Goal: Information Seeking & Learning: Compare options

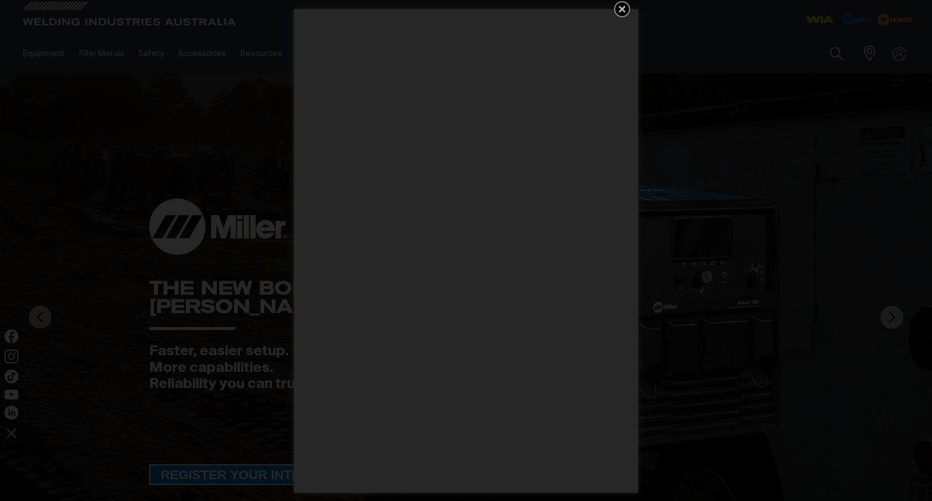
click at [629, 8] on icon "Get 5 WIA Welding Guides Free!" at bounding box center [622, 9] width 14 height 14
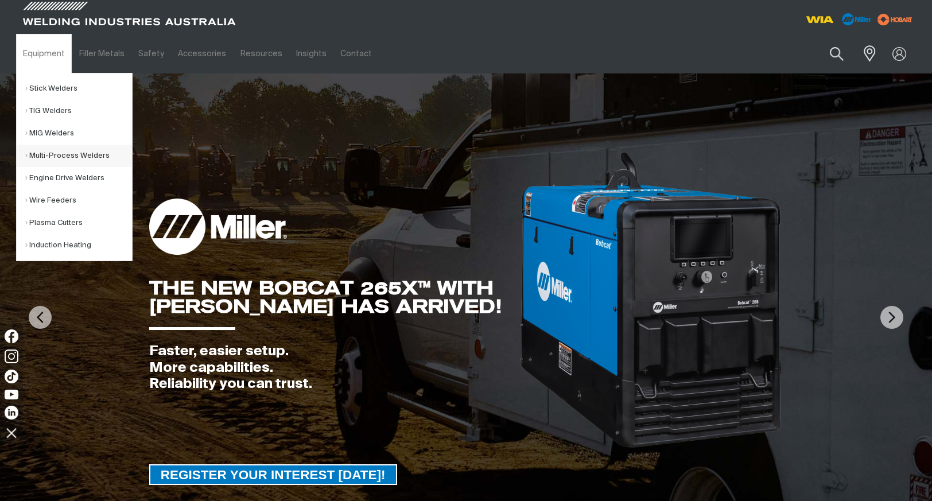
click at [52, 157] on link "Multi-Process Welders" at bounding box center [78, 156] width 107 height 22
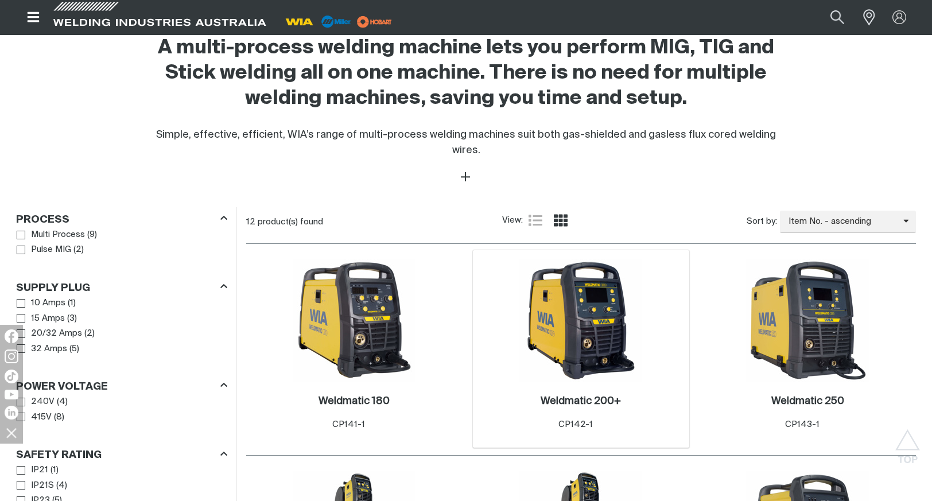
scroll to position [402, 0]
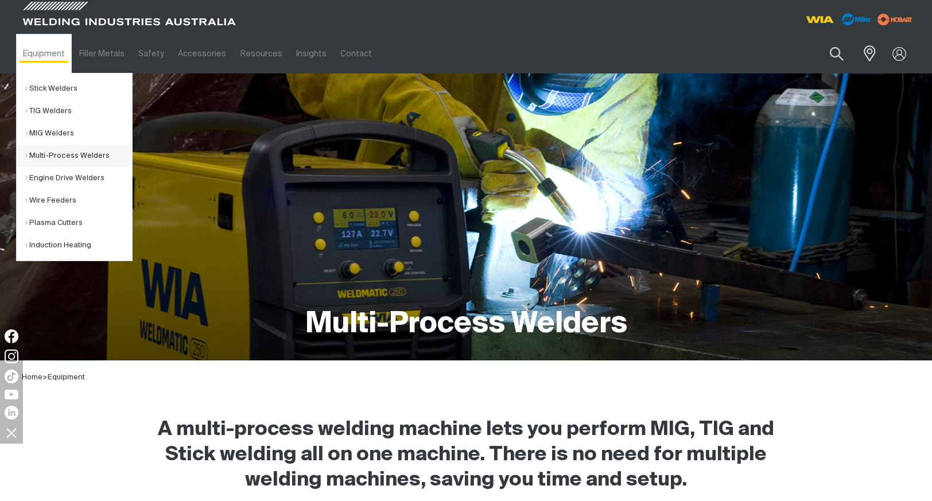
click at [68, 154] on link "Multi-Process Welders" at bounding box center [78, 156] width 107 height 22
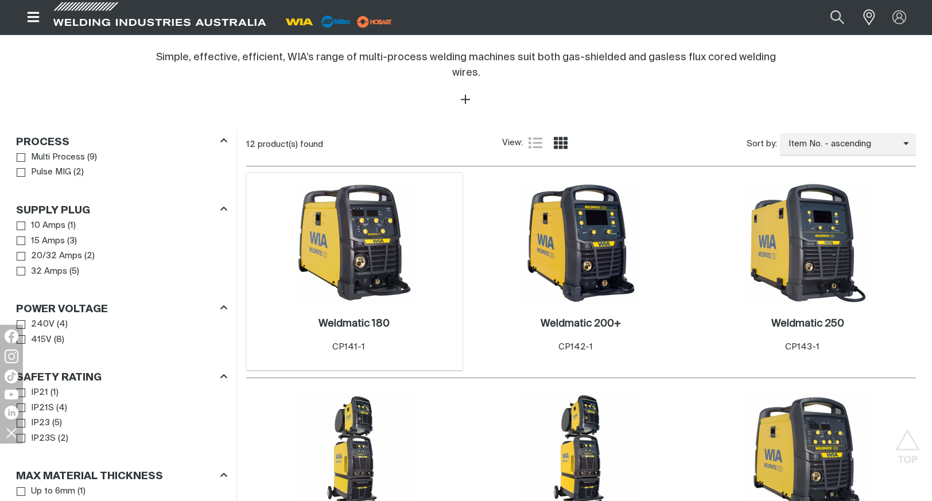
scroll to position [517, 0]
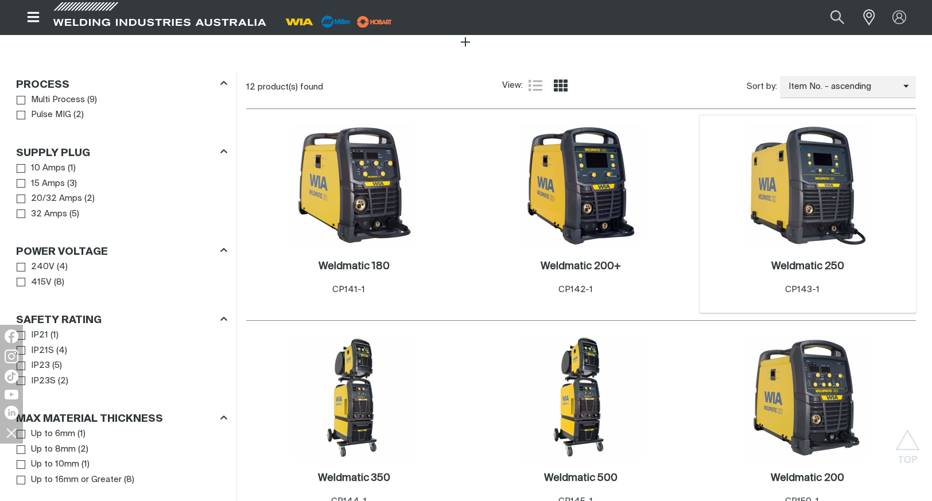
click at [830, 206] on img at bounding box center [807, 185] width 123 height 123
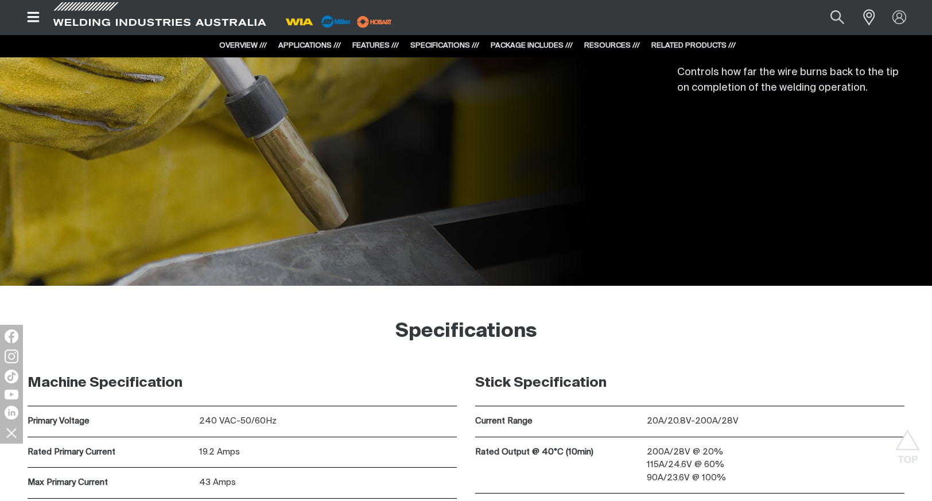
scroll to position [3330, 0]
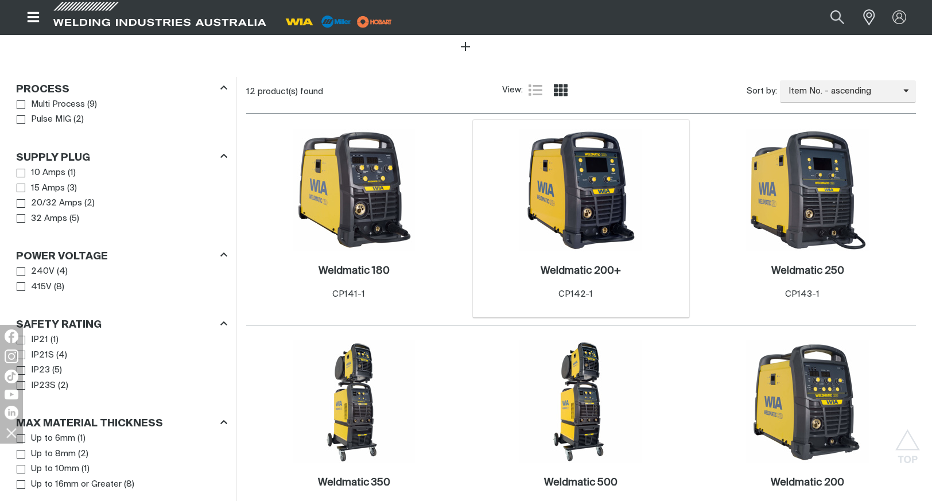
scroll to position [517, 0]
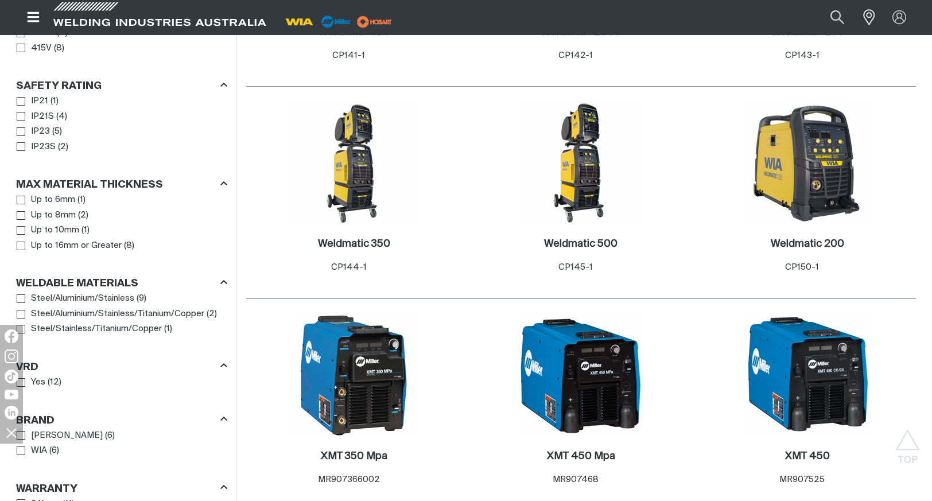
scroll to position [689, 0]
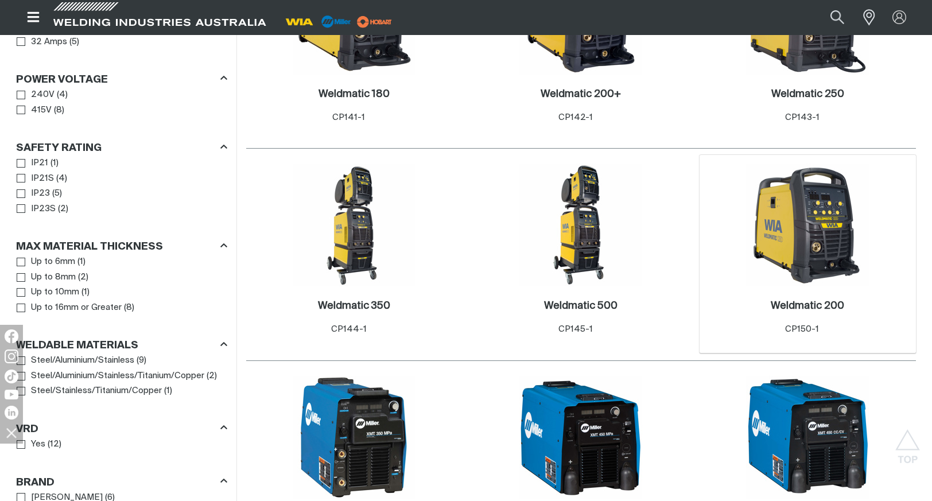
click at [822, 212] on img at bounding box center [807, 225] width 123 height 123
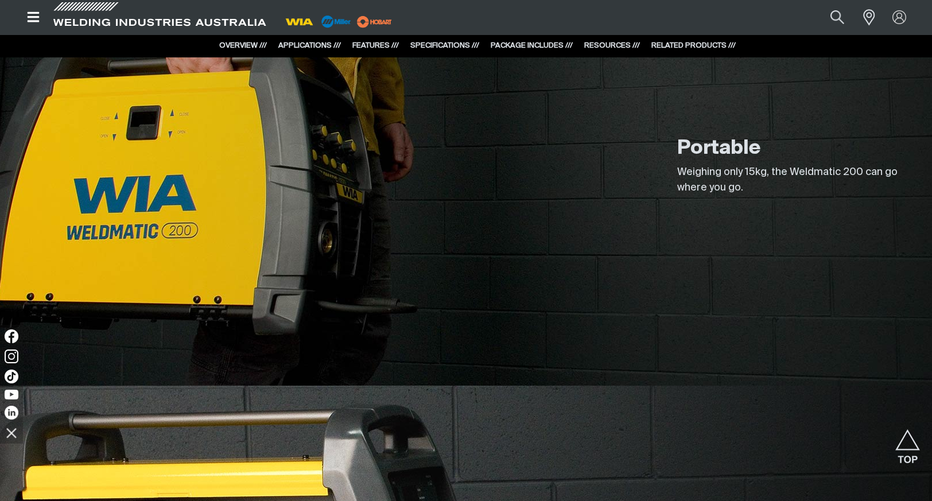
scroll to position [1665, 0]
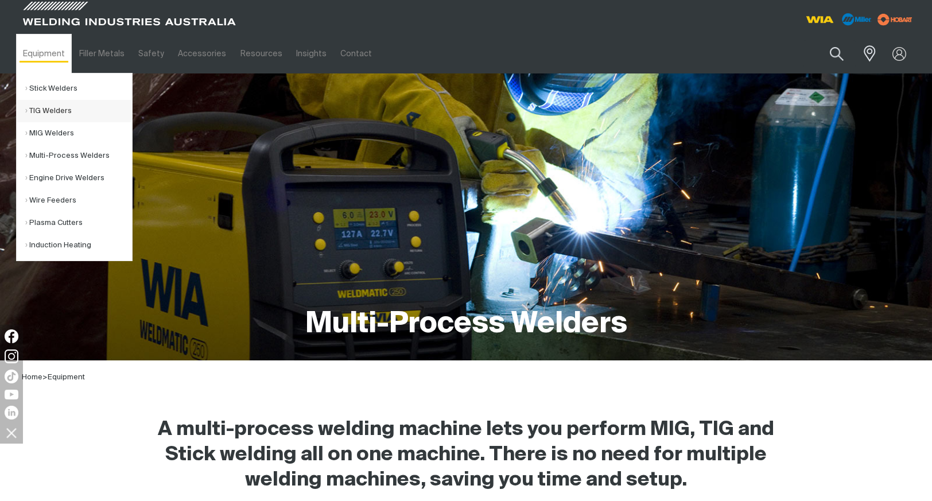
click at [57, 109] on link "TIG Welders" at bounding box center [78, 111] width 107 height 22
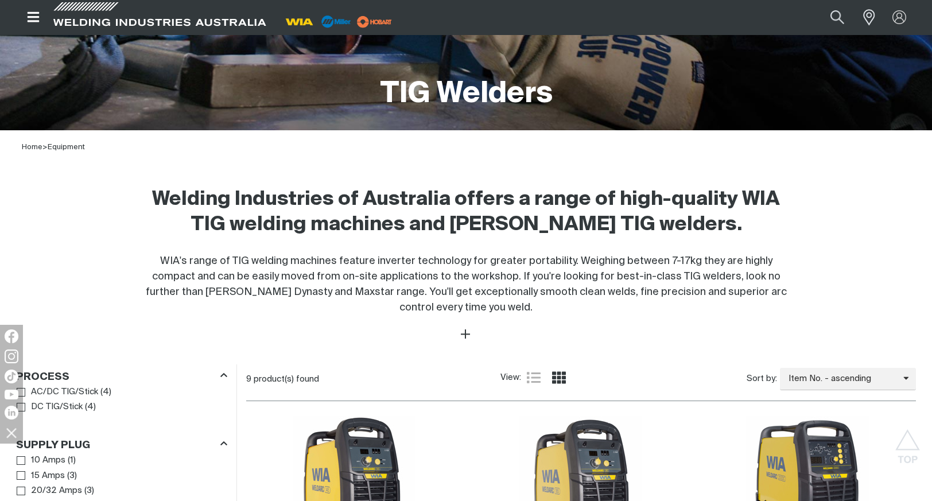
scroll to position [230, 0]
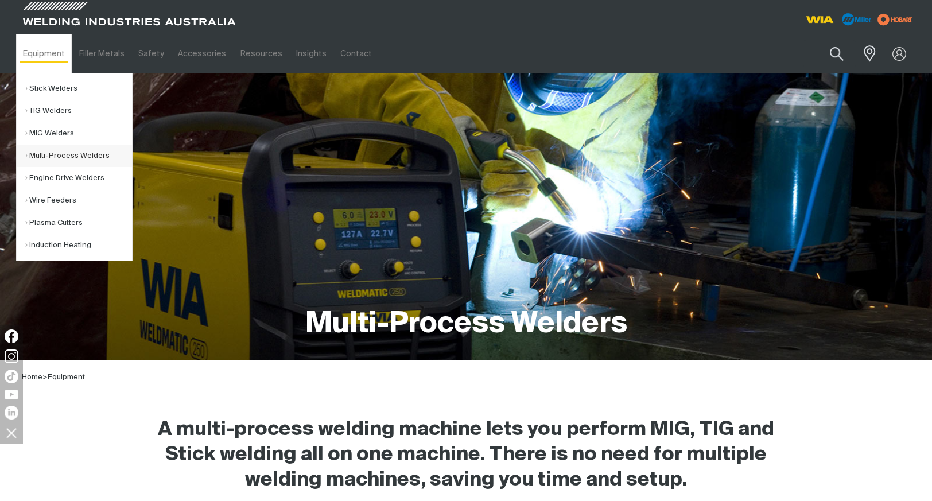
click at [64, 154] on link "Multi-Process Welders" at bounding box center [78, 156] width 107 height 22
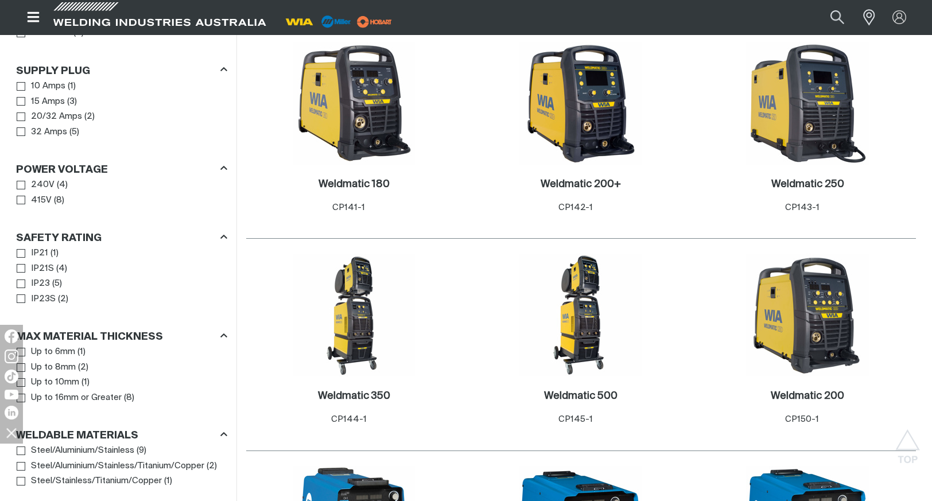
scroll to position [632, 0]
